Goal: Task Accomplishment & Management: Complete application form

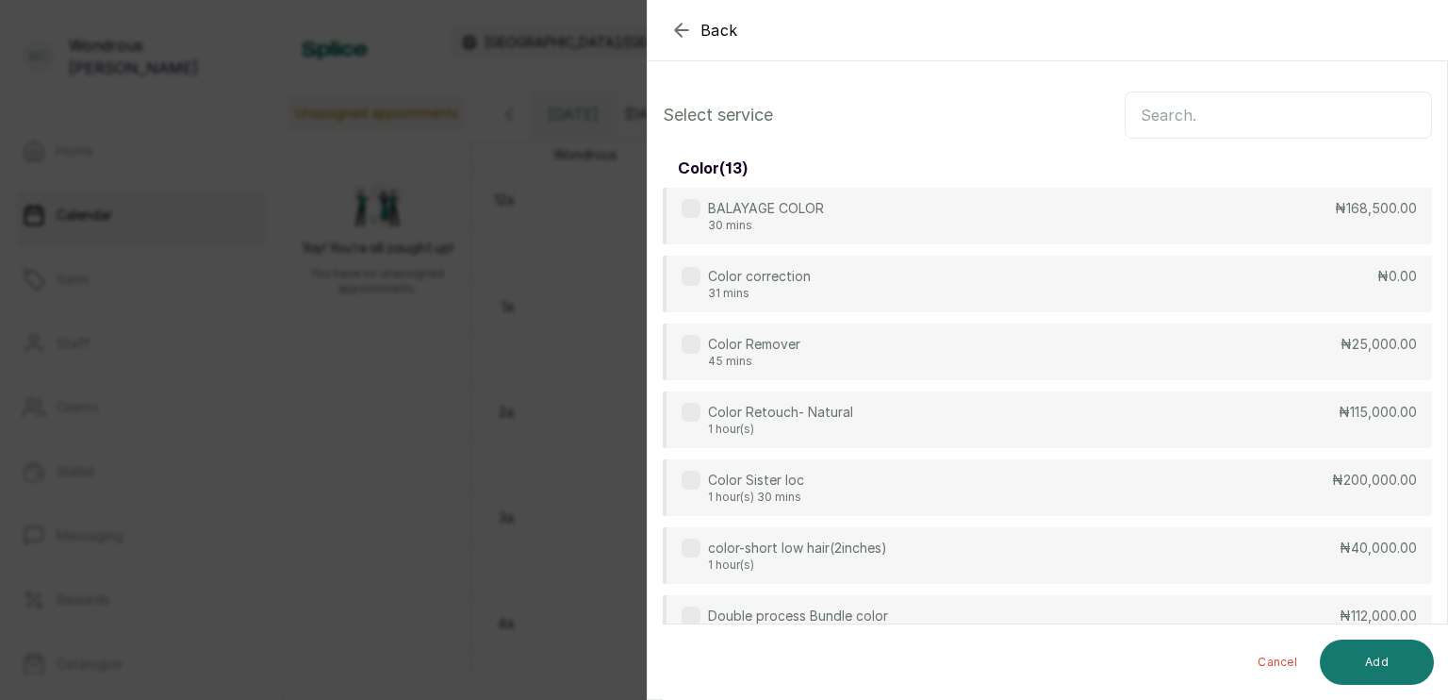
scroll to position [1035, 0]
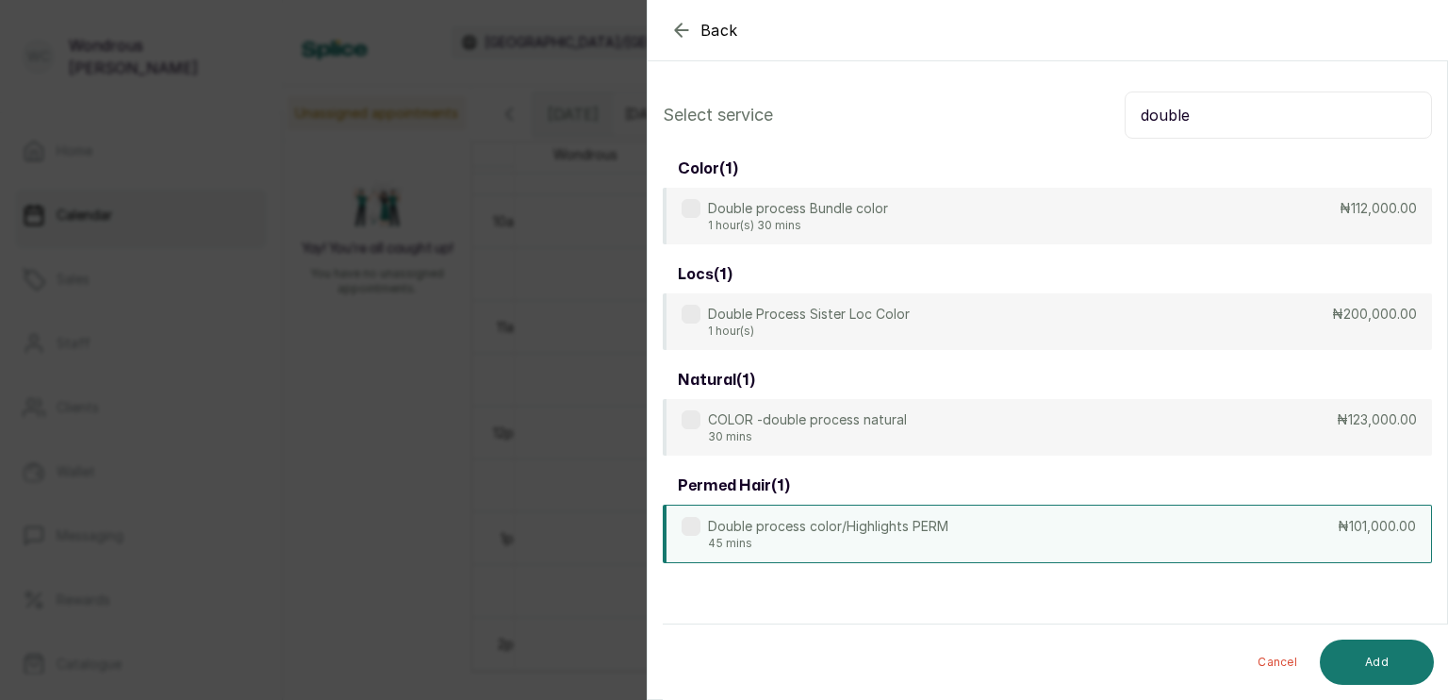
click at [973, 532] on div "Double process color/Highlights PERM 45 mins ₦101,000.00" at bounding box center [1047, 533] width 769 height 58
click at [1233, 104] on input "double" at bounding box center [1278, 114] width 307 height 47
type input "d"
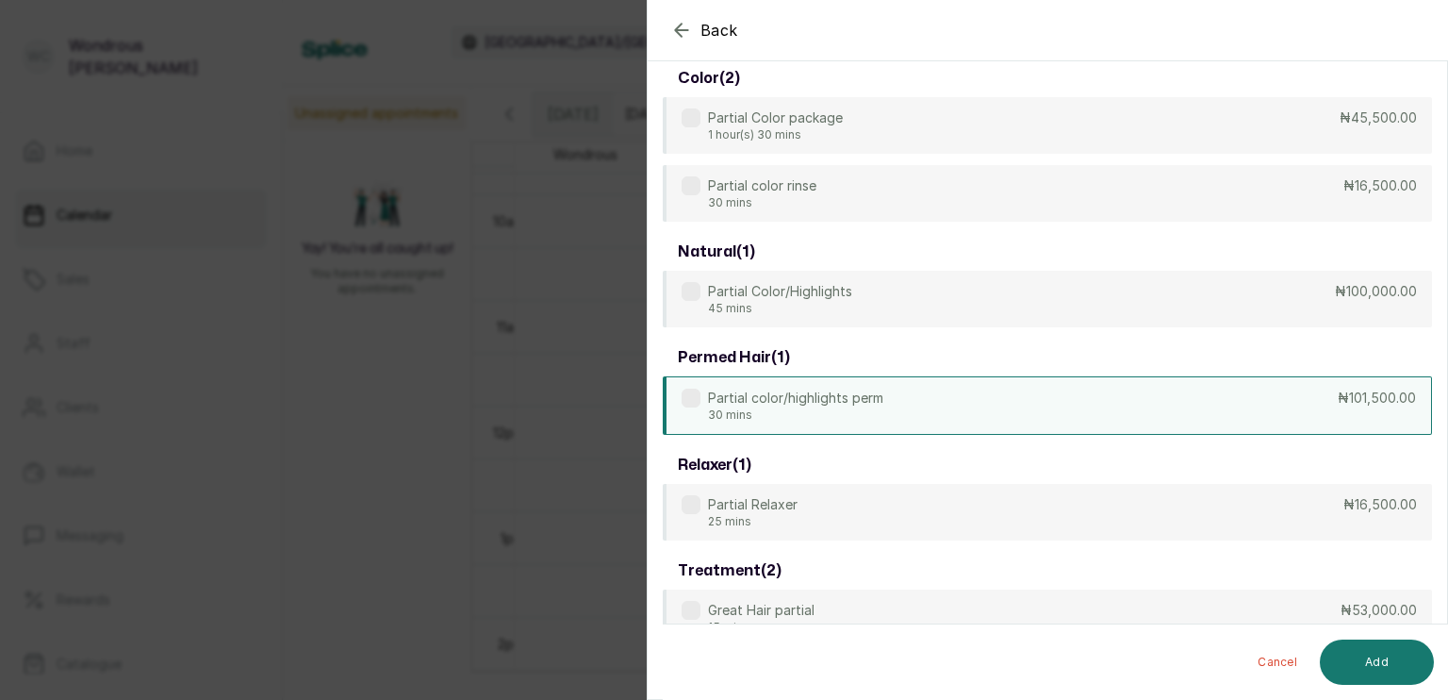
scroll to position [102, 0]
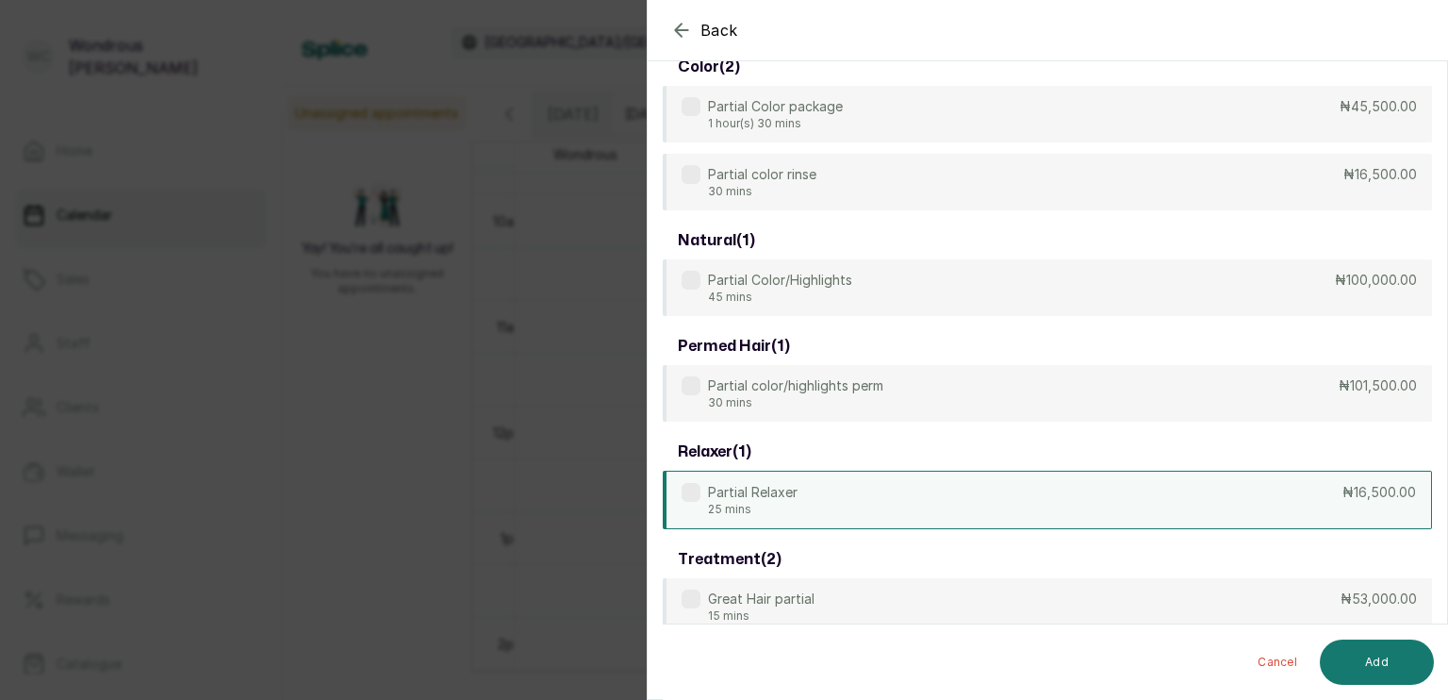
type input "part"
click at [882, 502] on div "Partial Relaxer 25 mins ₦16,500.00" at bounding box center [1047, 499] width 769 height 58
click at [1363, 664] on button "Add" at bounding box center [1377, 661] width 114 height 45
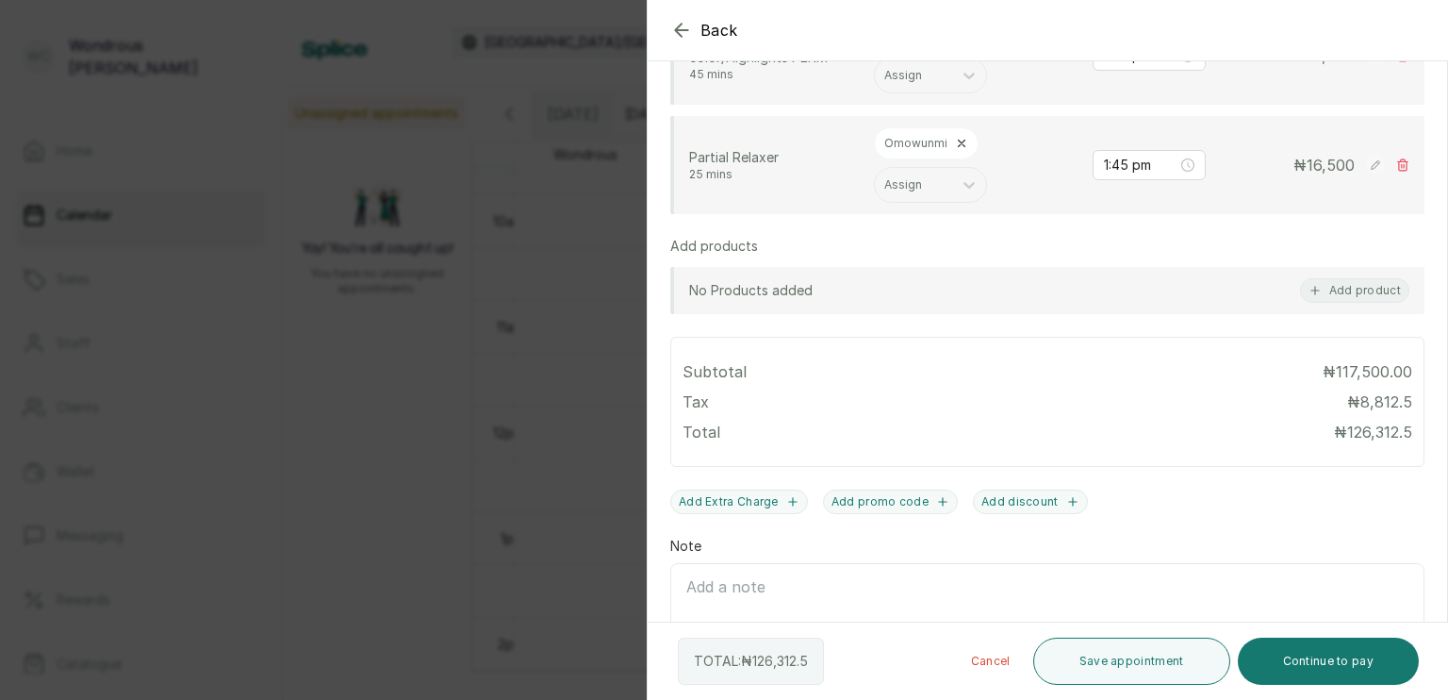
scroll to position [605, 0]
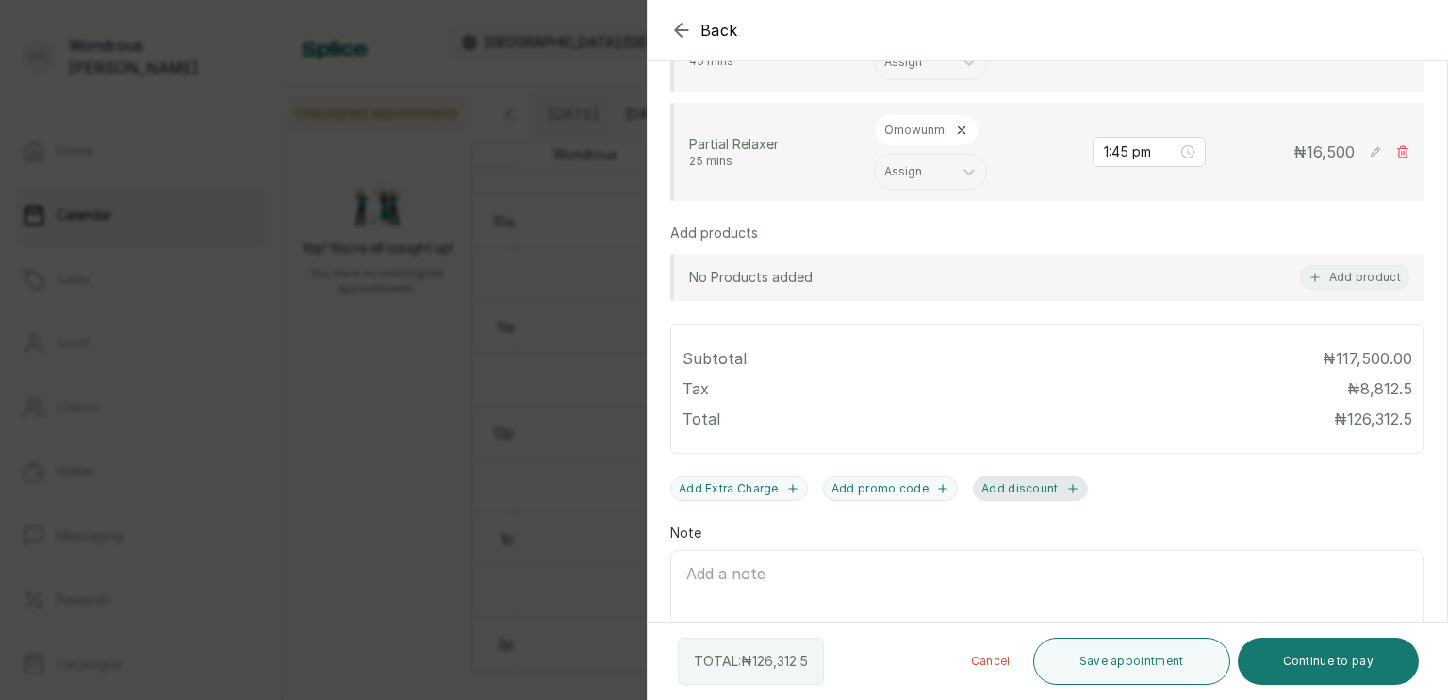
click at [1030, 487] on button "Add discount" at bounding box center [1030, 488] width 115 height 25
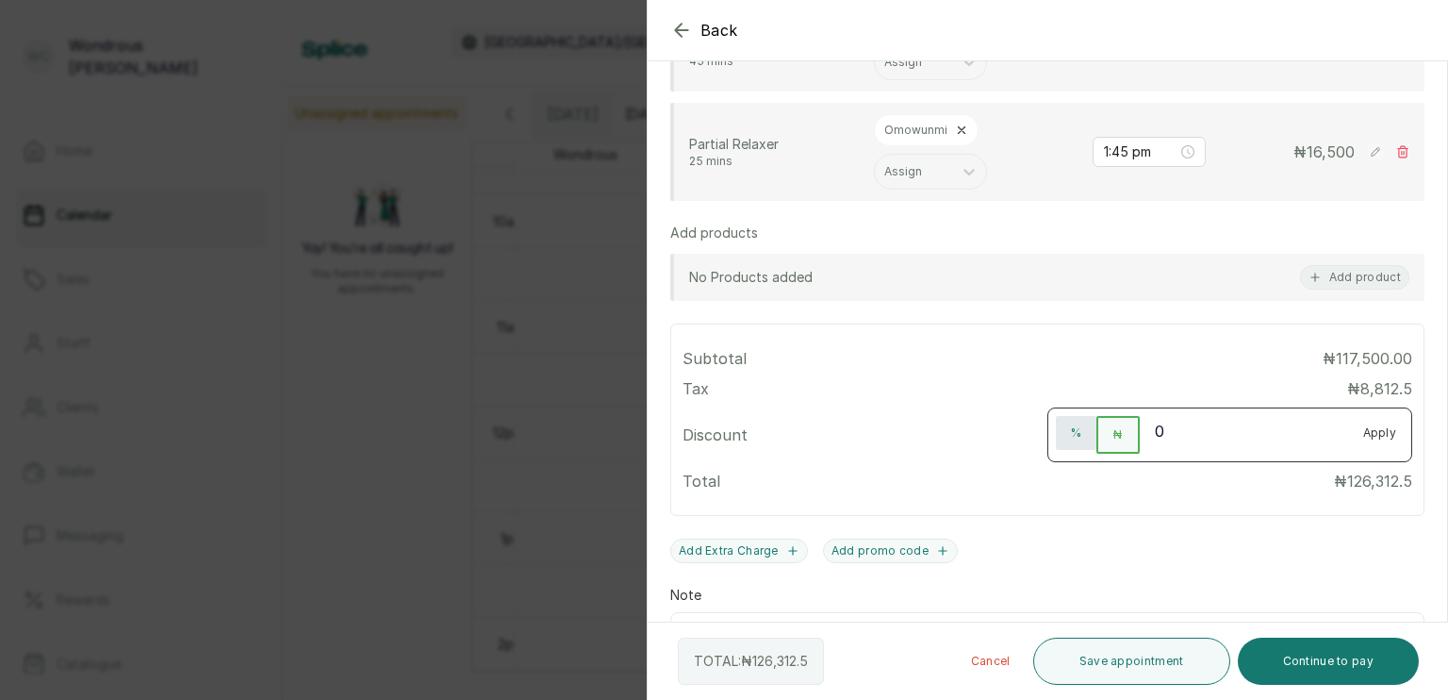
click at [1064, 436] on button "%" at bounding box center [1076, 433] width 41 height 34
click at [1175, 424] on input "0" at bounding box center [1244, 431] width 208 height 30
type input "20"
click at [1368, 426] on button "Apply" at bounding box center [1380, 433] width 64 height 34
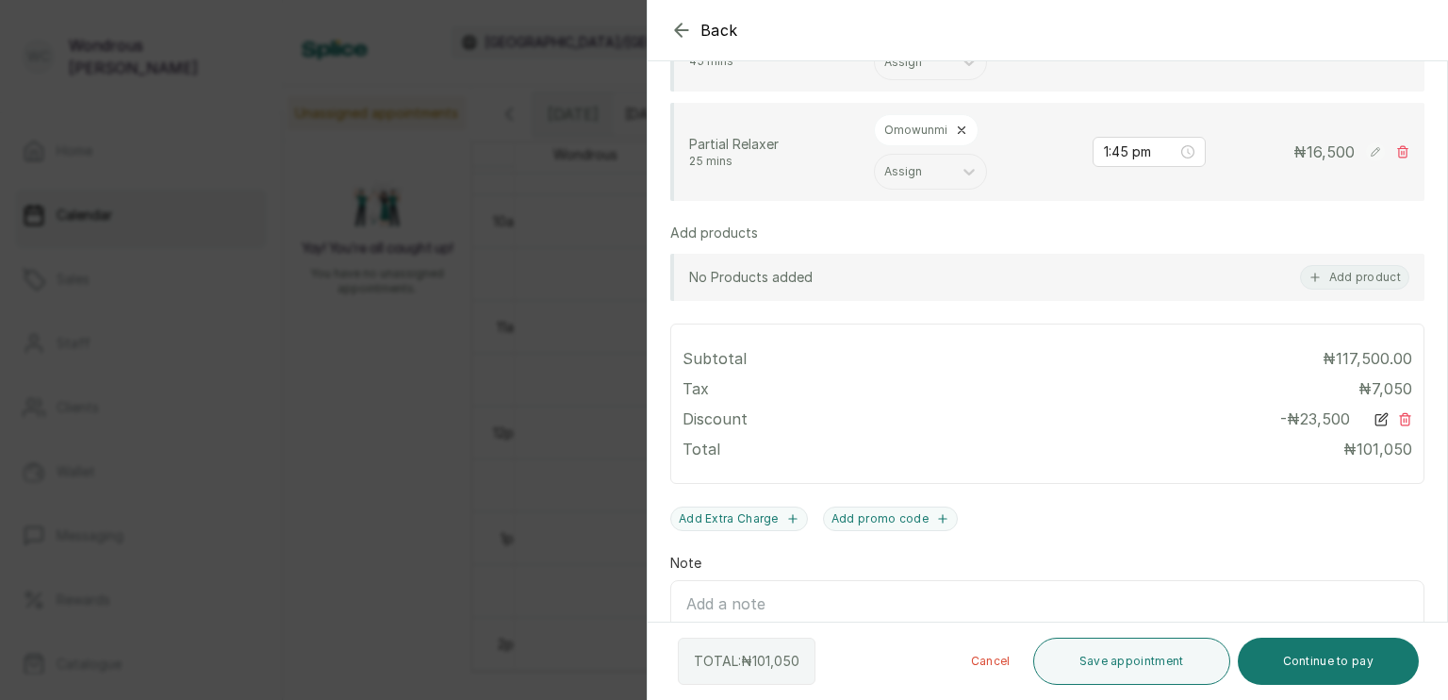
scroll to position [712, 0]
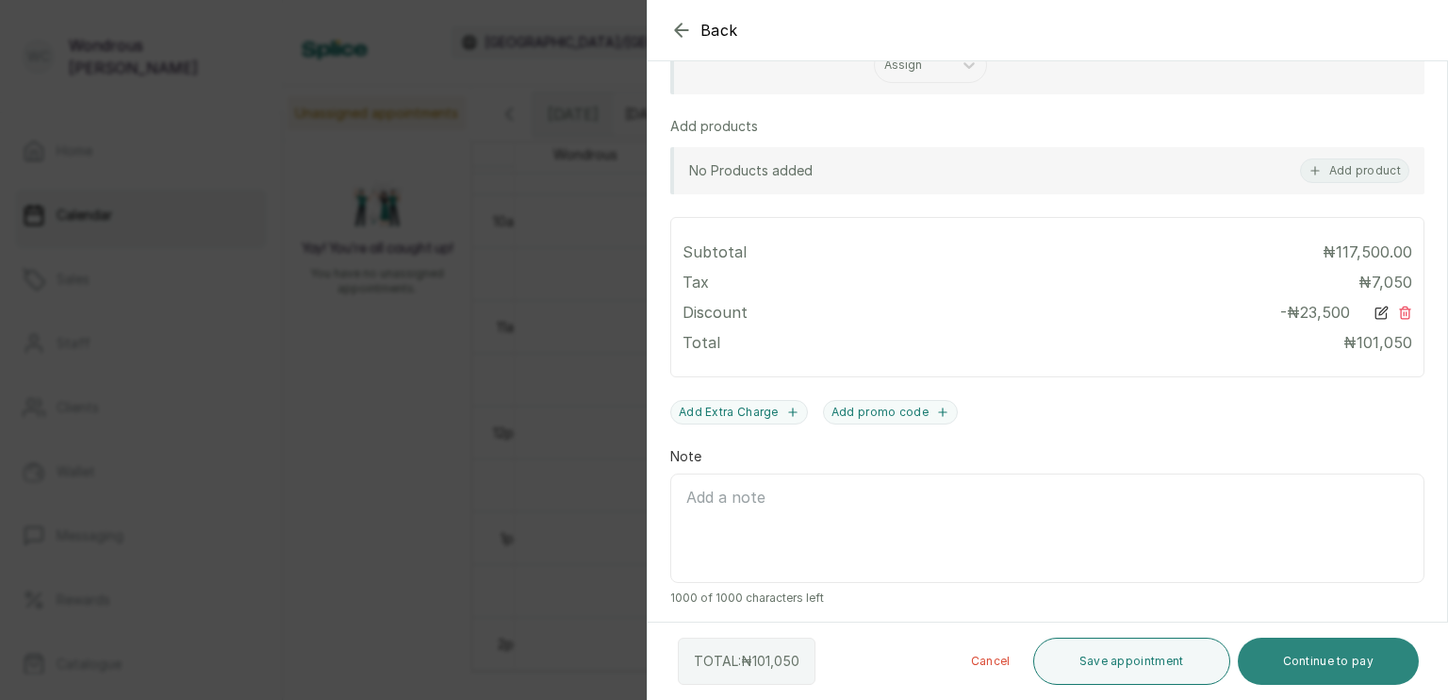
click at [1300, 662] on button "Continue to pay" at bounding box center [1329, 660] width 182 height 47
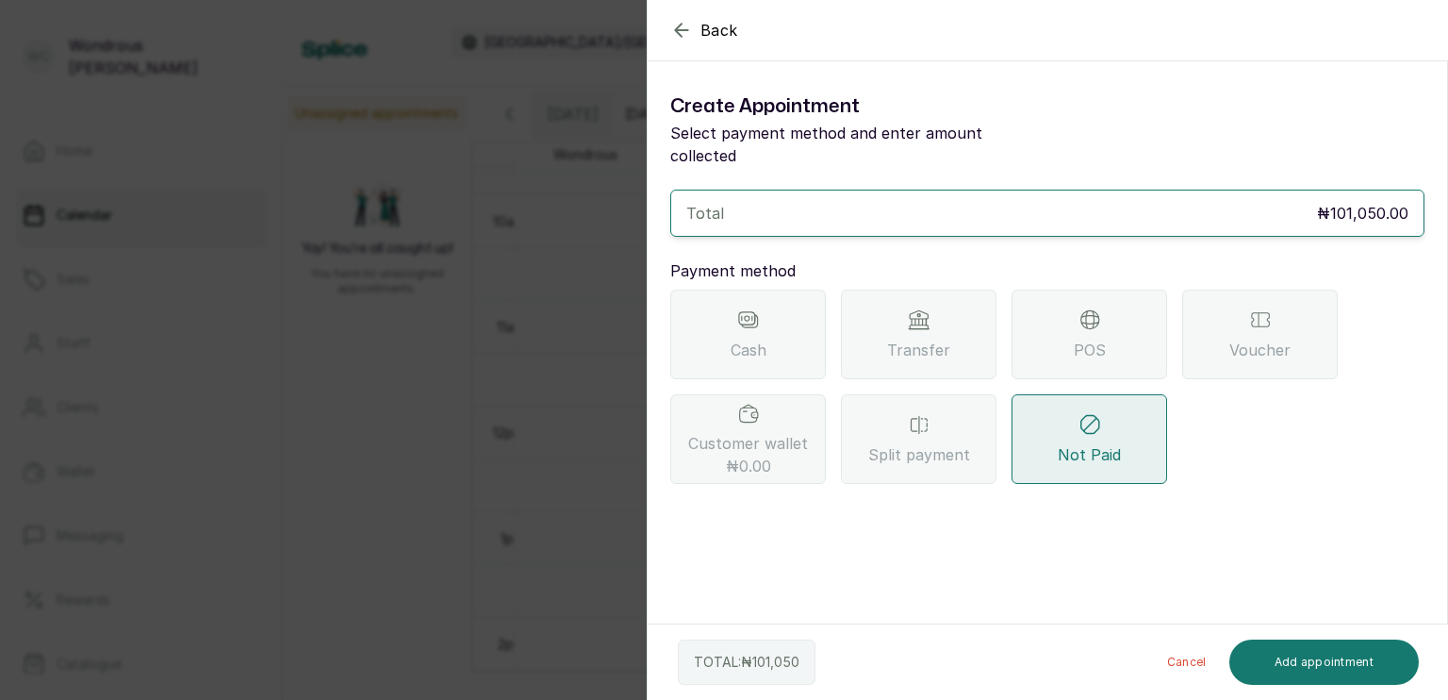
click at [682, 23] on icon "button" at bounding box center [681, 30] width 23 height 23
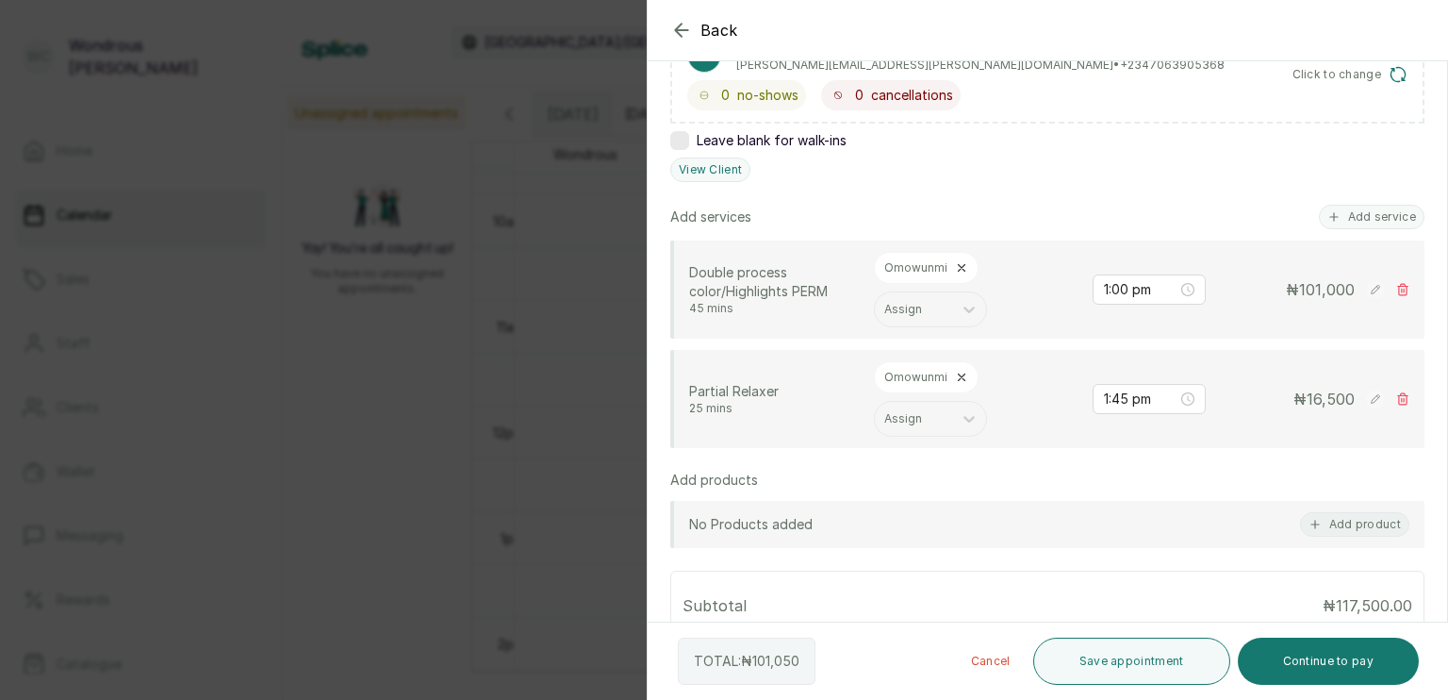
scroll to position [259, 0]
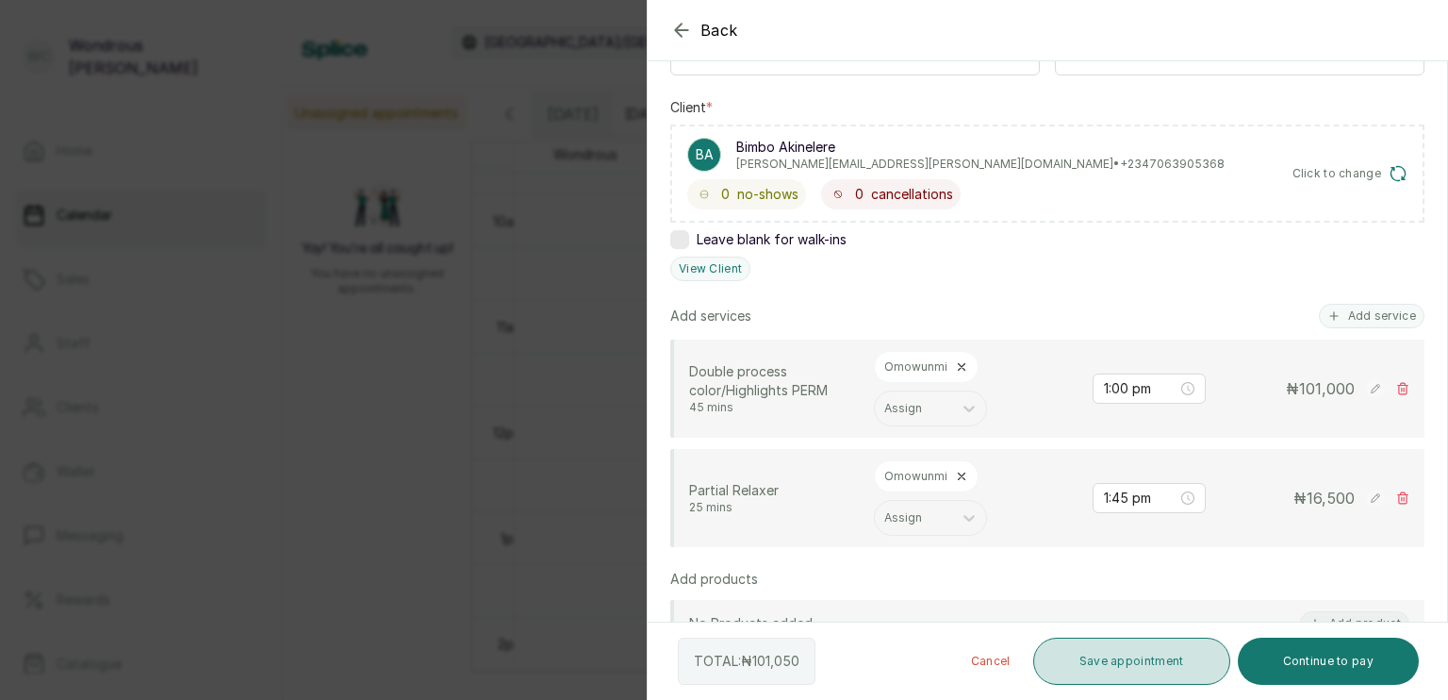
click at [1185, 662] on button "Save appointment" at bounding box center [1131, 660] width 197 height 47
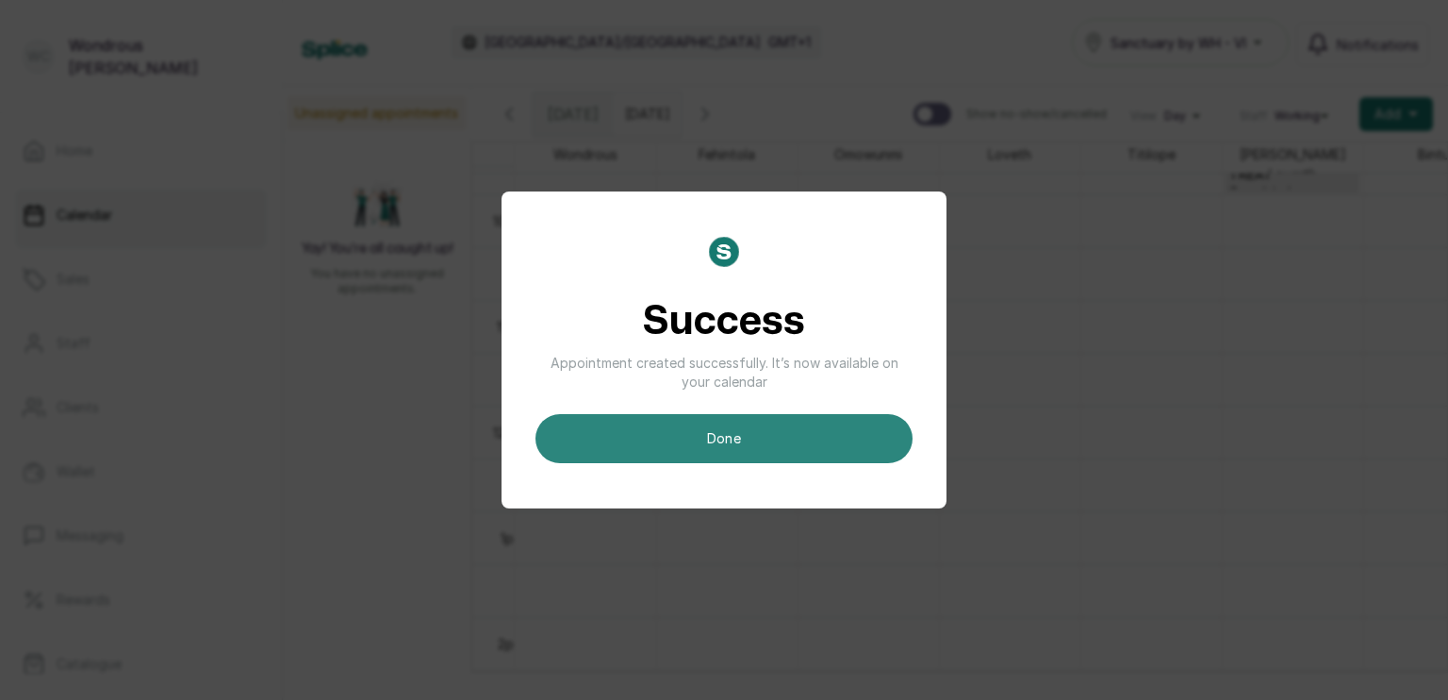
click at [773, 454] on button "done" at bounding box center [724, 438] width 377 height 49
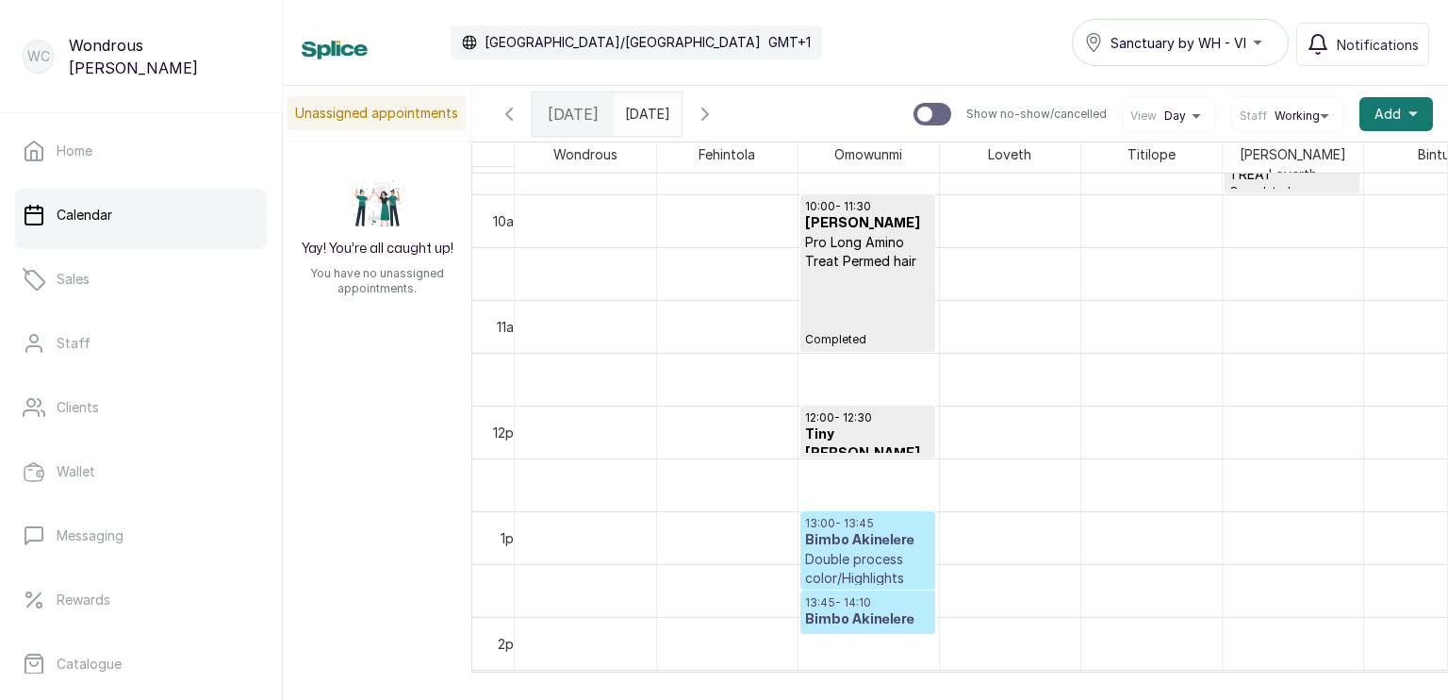
click at [879, 537] on h3 "Bimbo Akinelere" at bounding box center [867, 540] width 125 height 19
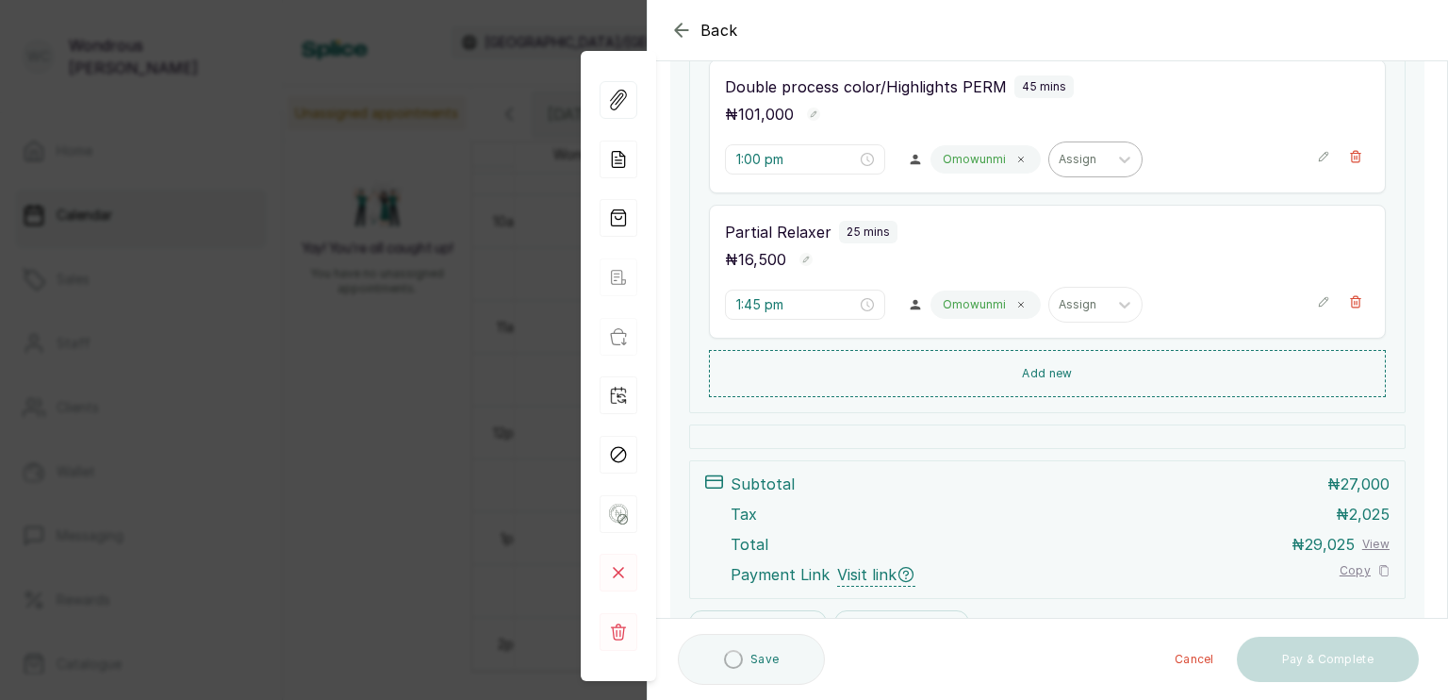
scroll to position [420, 0]
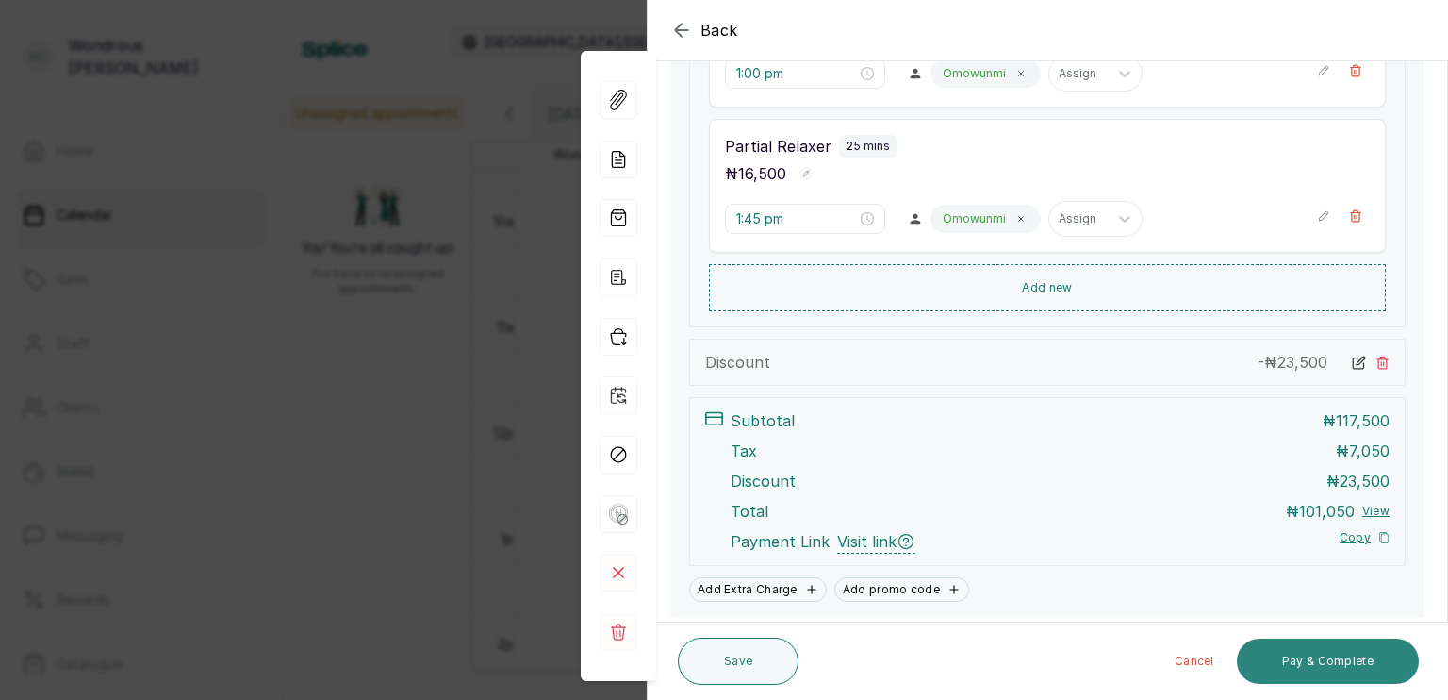
click at [1345, 667] on button "Pay & Complete" at bounding box center [1328, 660] width 182 height 45
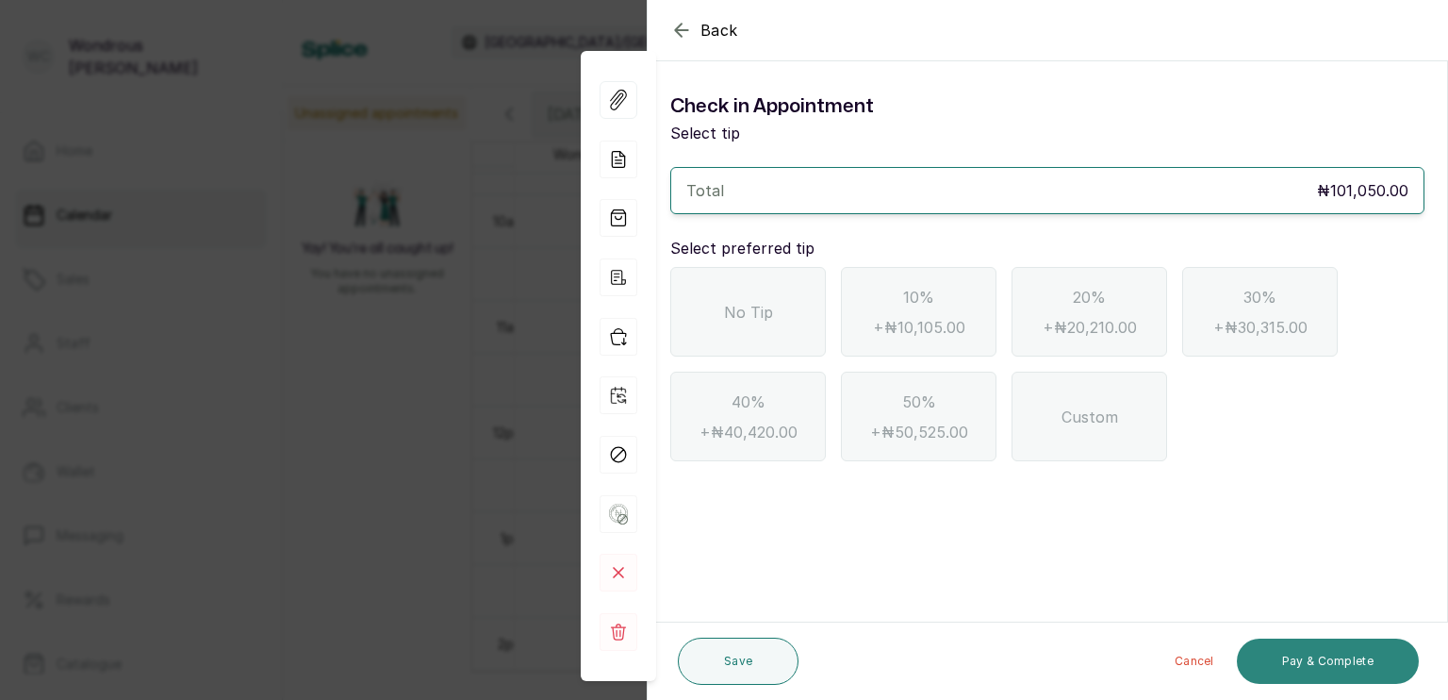
scroll to position [0, 0]
click at [713, 319] on div "No Tip" at bounding box center [748, 312] width 156 height 90
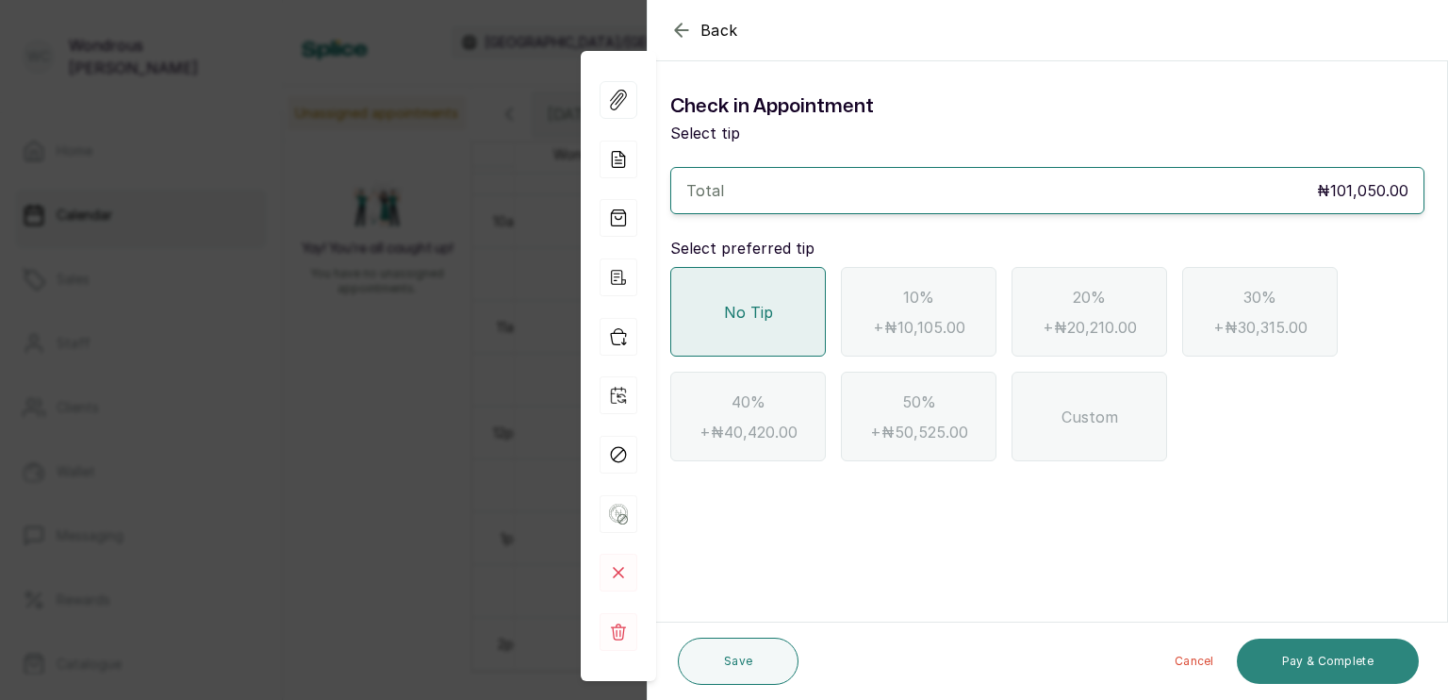
click at [1306, 663] on button "Pay & Complete" at bounding box center [1328, 660] width 182 height 45
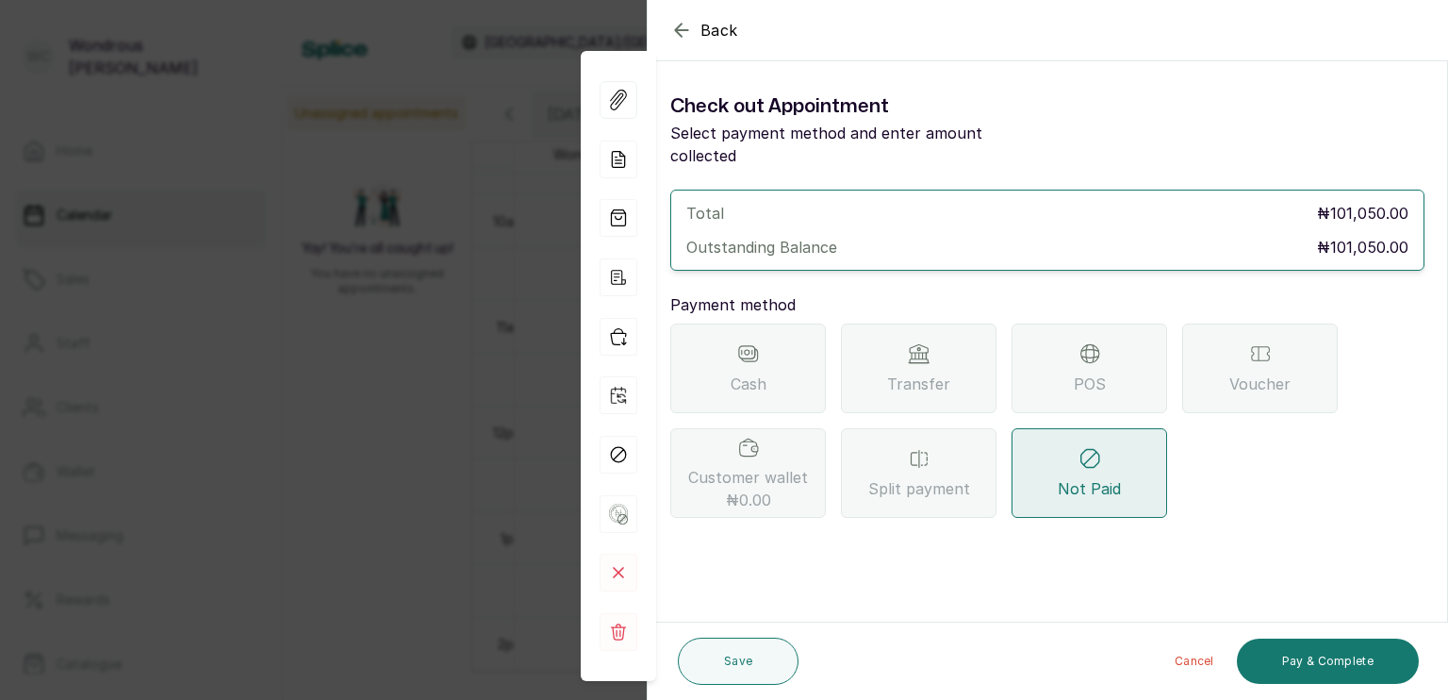
click at [1076, 372] on span "POS" at bounding box center [1090, 383] width 32 height 23
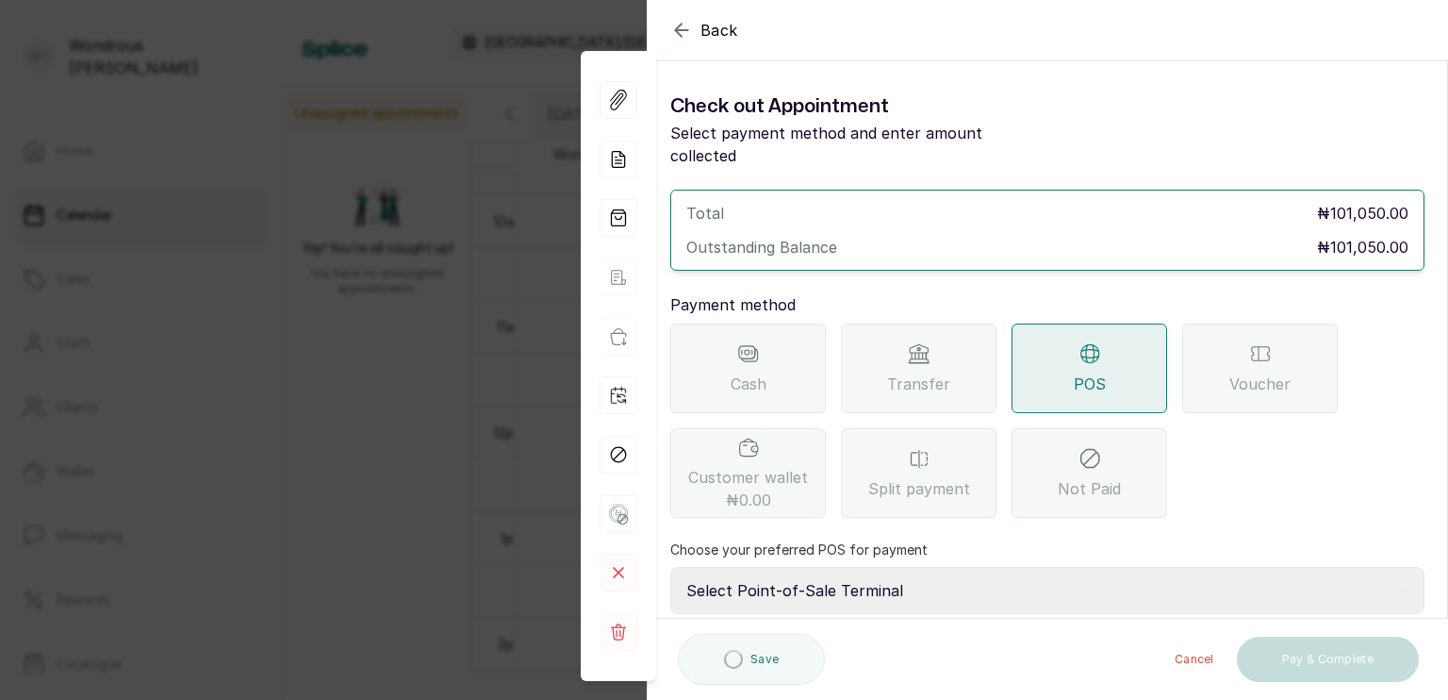
scroll to position [149, 0]
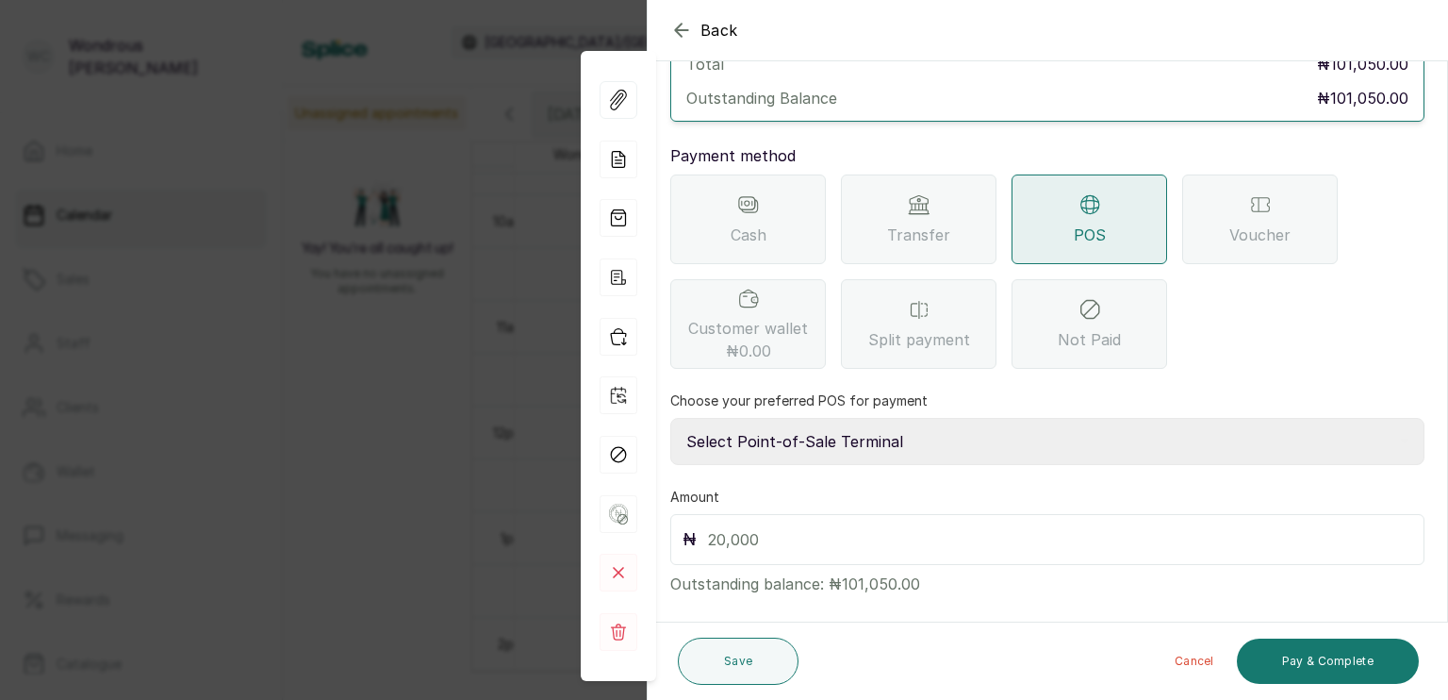
drag, startPoint x: 797, startPoint y: 416, endPoint x: 808, endPoint y: 489, distance: 74.4
click at [808, 489] on div "Total ₦101,050.00 Outstanding Balance ₦101,050.00 Payment method Cash Transfer …" at bounding box center [1047, 318] width 754 height 554
select select "9a3f2866-d511-4473-a3c8-6d06b203bc6b"
click at [670, 418] on select "Select Point-of-Sale Terminal s by wh enterprise Guaranty Trust Bank Union Bank…" at bounding box center [1047, 441] width 754 height 47
click at [809, 532] on div "₦" at bounding box center [1047, 539] width 754 height 51
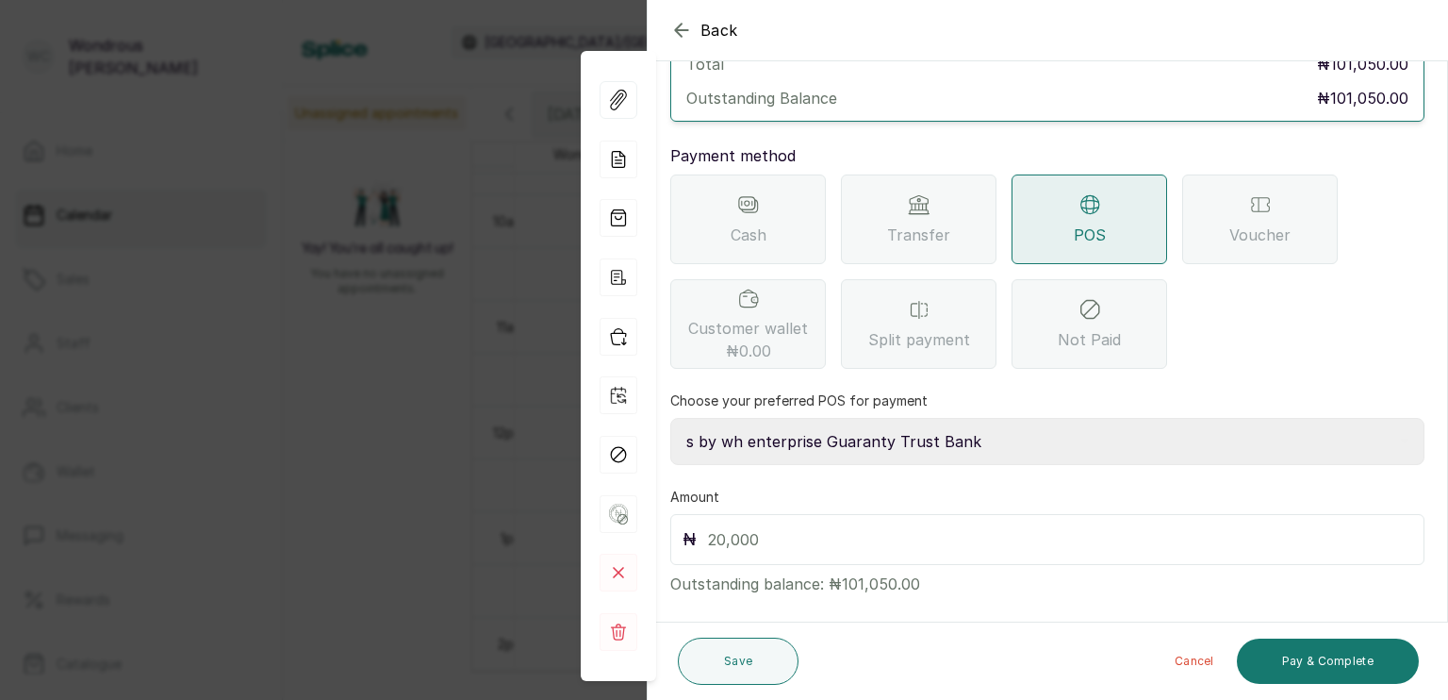
click at [805, 526] on input "text" at bounding box center [1060, 539] width 704 height 26
type input "101,050"
click at [1287, 668] on button "Pay & Complete" at bounding box center [1328, 660] width 182 height 45
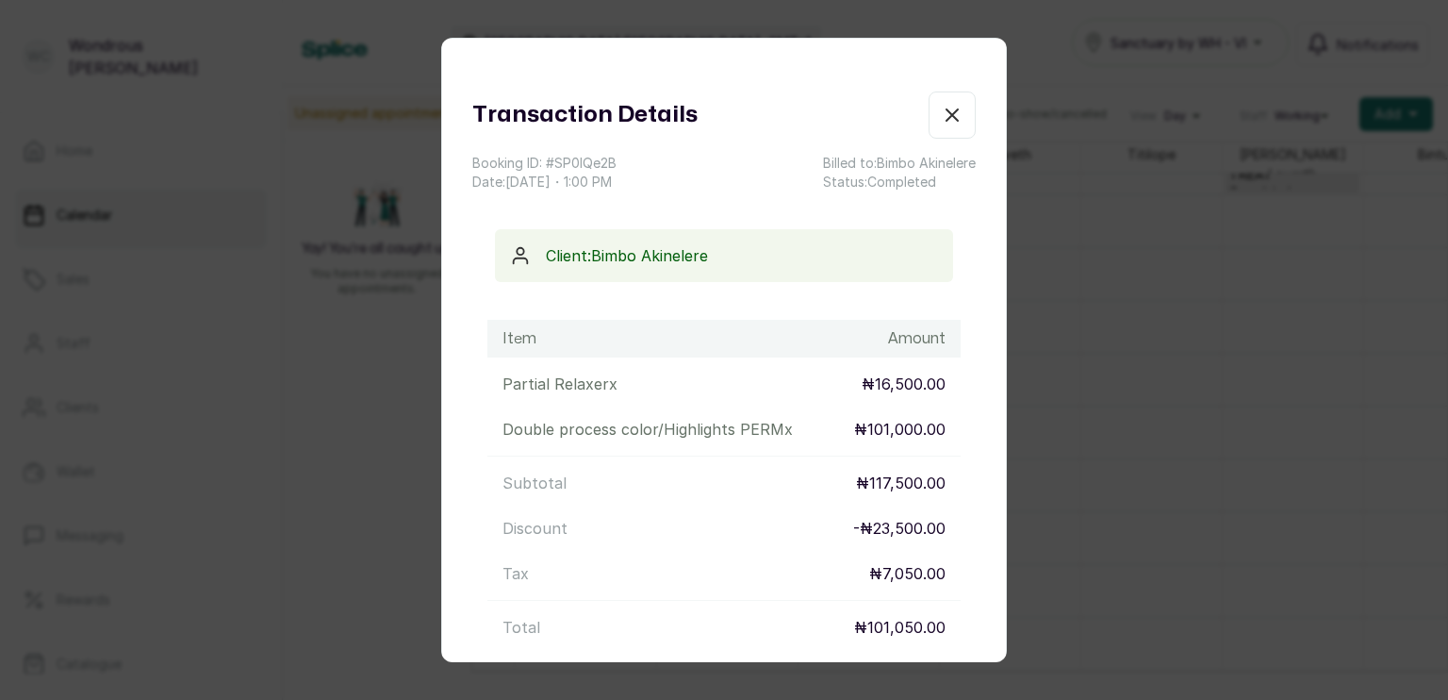
scroll to position [183, 0]
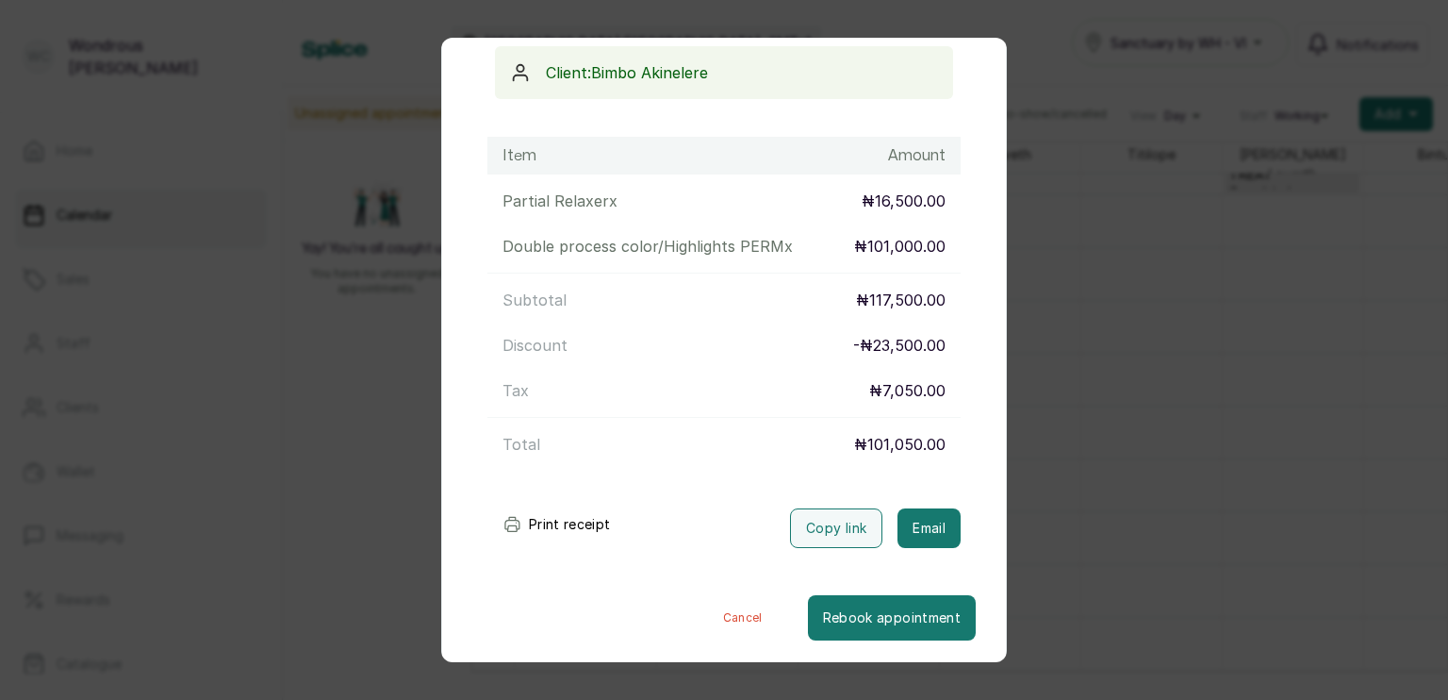
click at [561, 519] on button "Print receipt" at bounding box center [556, 524] width 139 height 38
click at [247, 444] on div "Transaction Details Booking ID: # SP0lQe2B Date: [DATE] ・ 1:00 PM Billed to: Bi…" at bounding box center [724, 350] width 1448 height 700
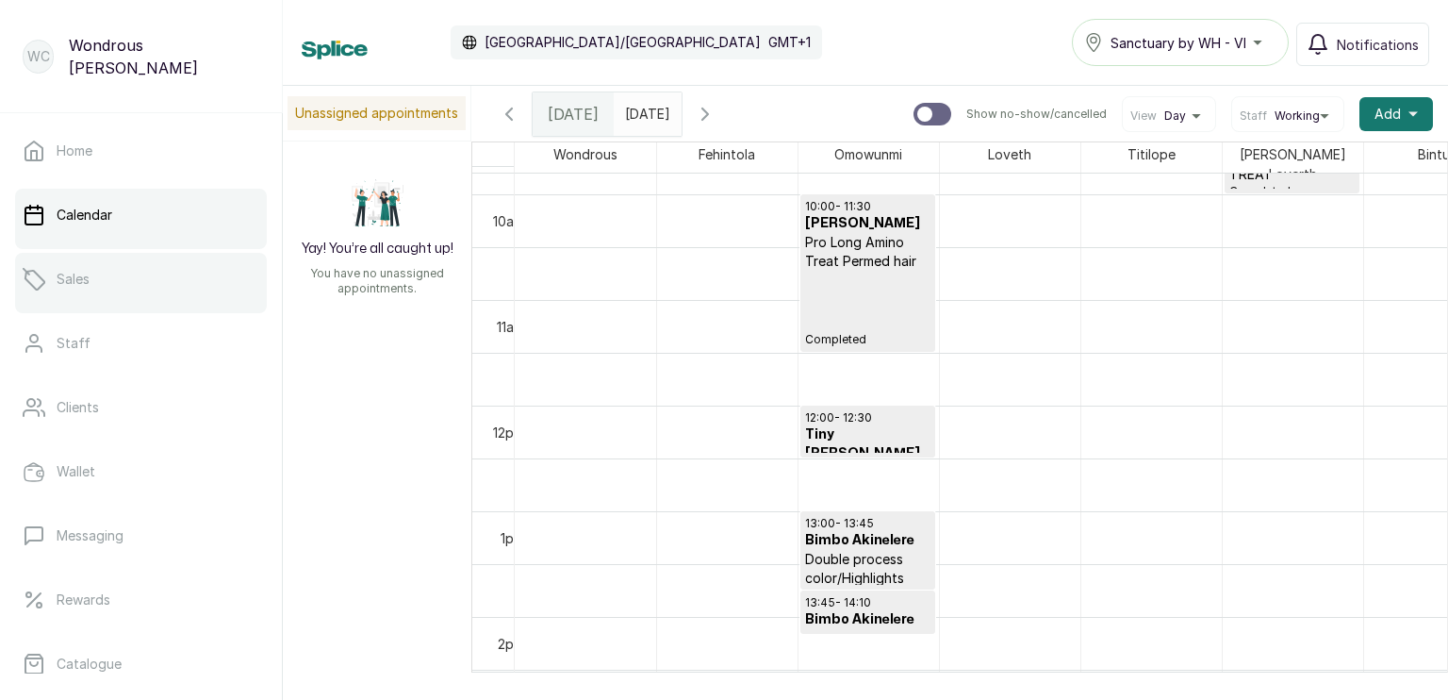
click at [152, 291] on link "Sales" at bounding box center [141, 279] width 252 height 53
